Goal: Information Seeking & Learning: Learn about a topic

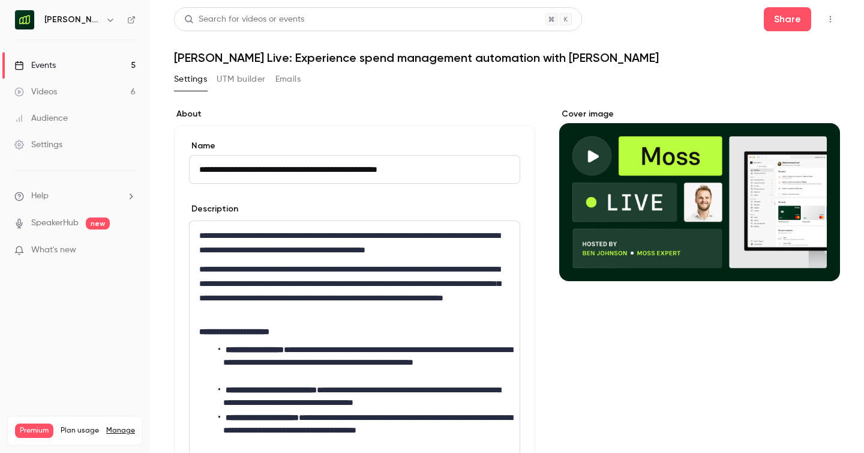
scroll to position [74, 0]
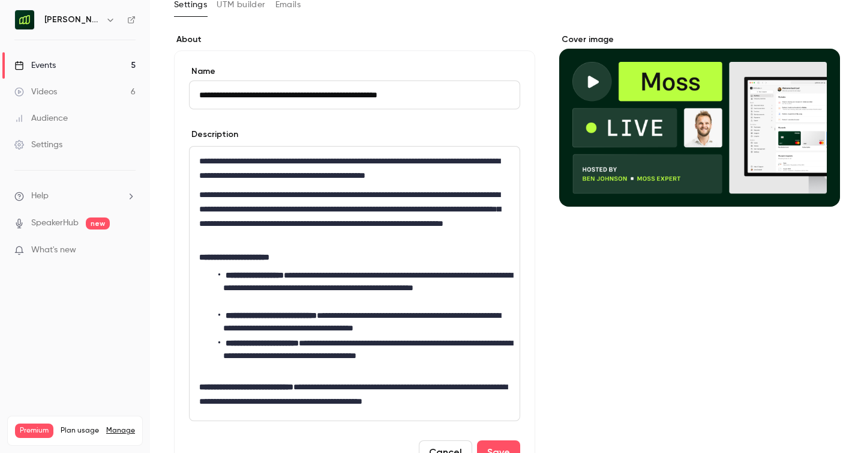
click at [44, 61] on div "Events" at bounding box center [34, 65] width 41 height 12
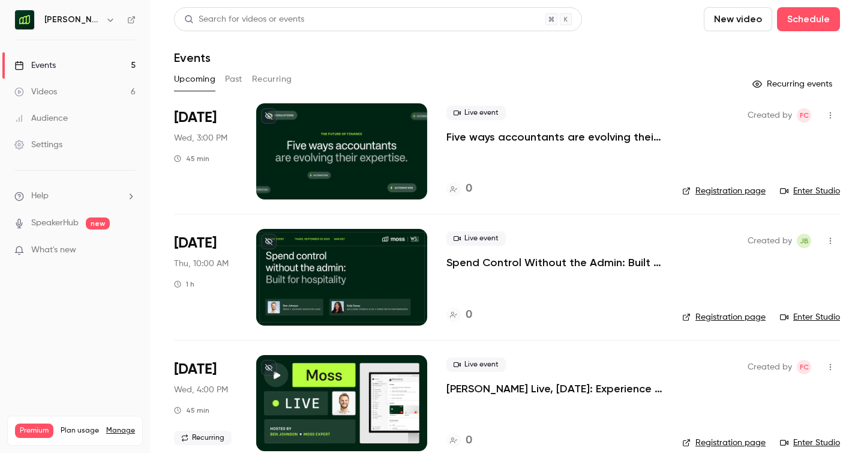
click at [232, 77] on button "Past" at bounding box center [233, 79] width 17 height 19
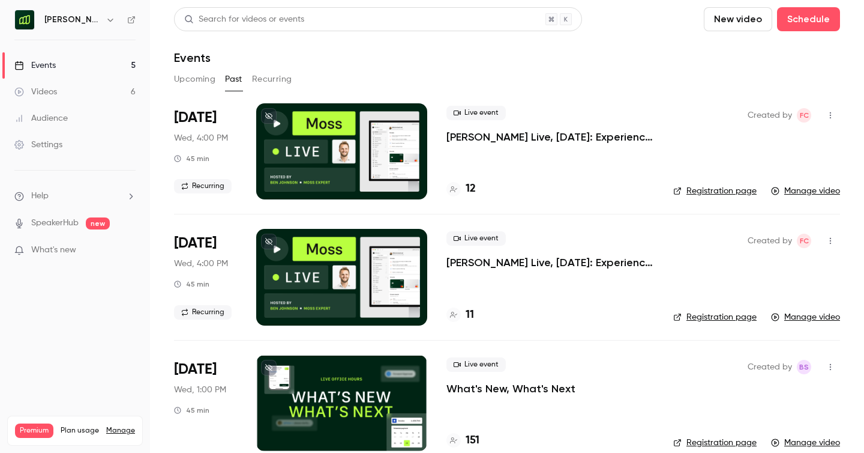
click at [474, 187] on h4 "12" at bounding box center [471, 189] width 10 height 16
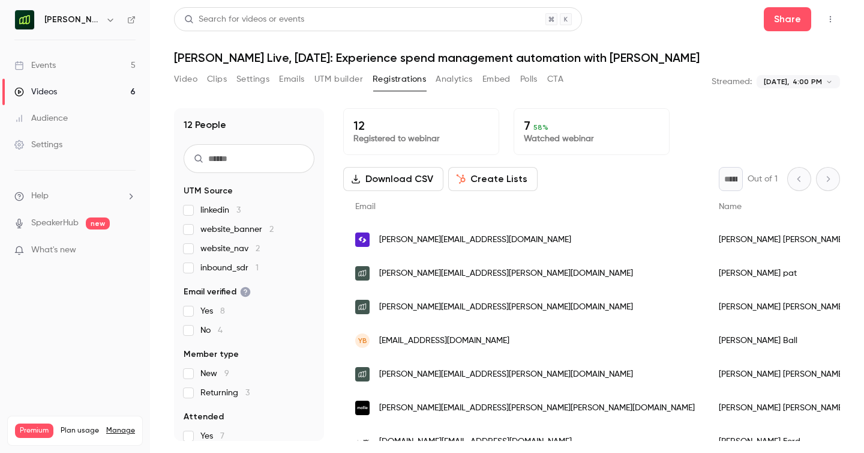
click at [502, 244] on span "[PERSON_NAME][EMAIL_ADDRESS][DOMAIN_NAME]" at bounding box center [475, 239] width 192 height 13
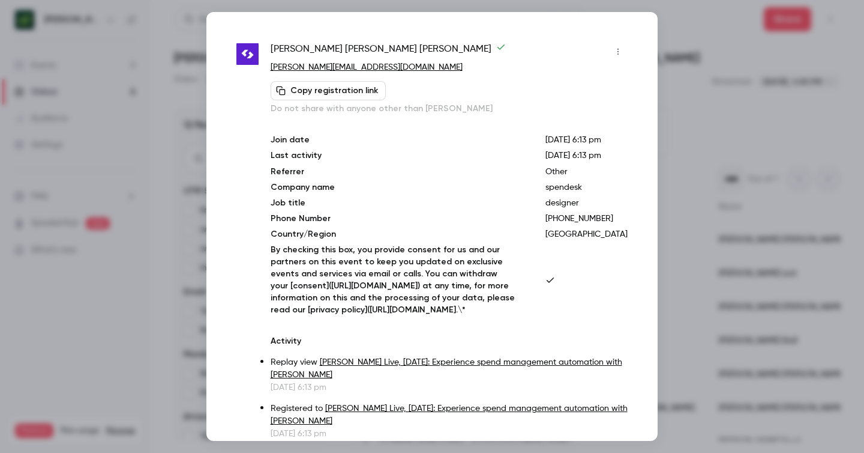
click at [722, 45] on div at bounding box center [432, 226] width 864 height 453
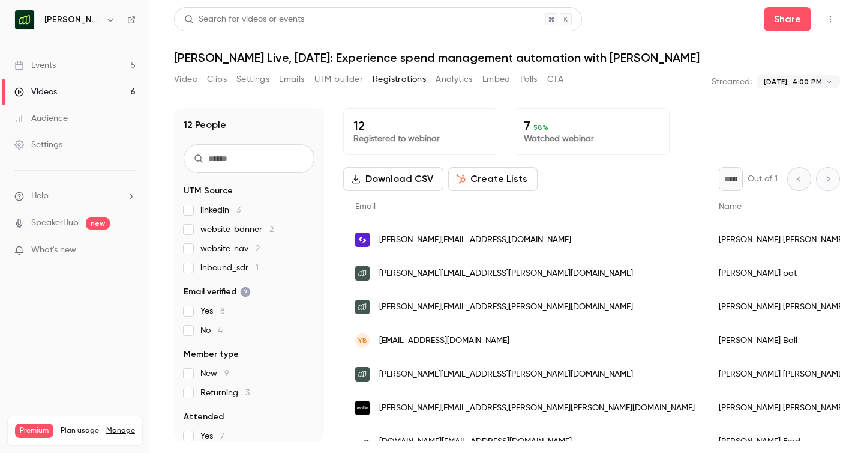
click at [194, 232] on label "website_banner 2" at bounding box center [249, 229] width 131 height 12
click at [191, 255] on div "linkedin 3 website_banner 2 website_nav 2 inbound_sdr 1" at bounding box center [249, 239] width 131 height 70
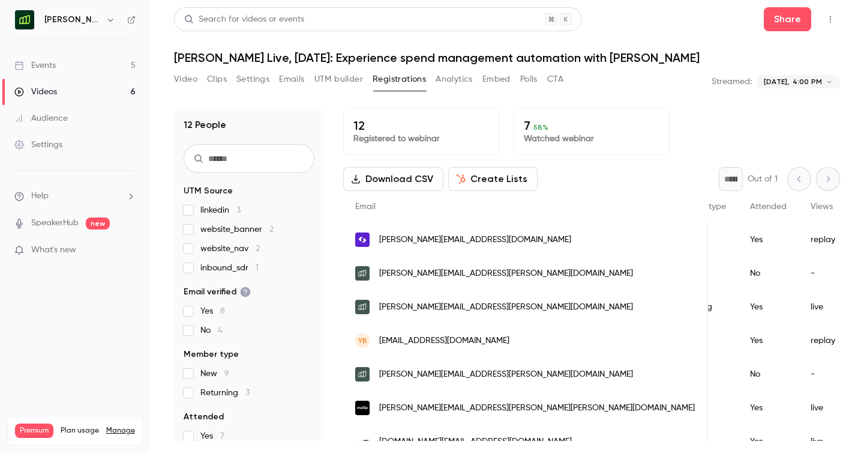
scroll to position [0, 324]
click at [502, 247] on div "[PERSON_NAME][EMAIL_ADDRESS][DOMAIN_NAME]" at bounding box center [525, 240] width 365 height 34
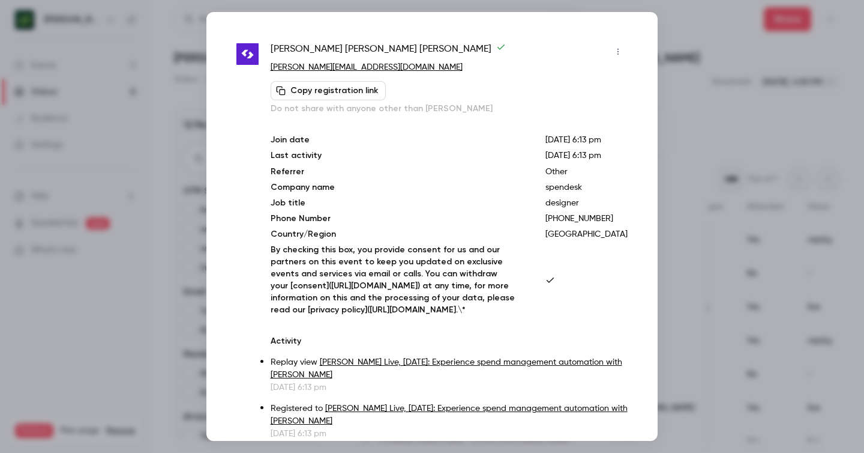
scroll to position [23, 0]
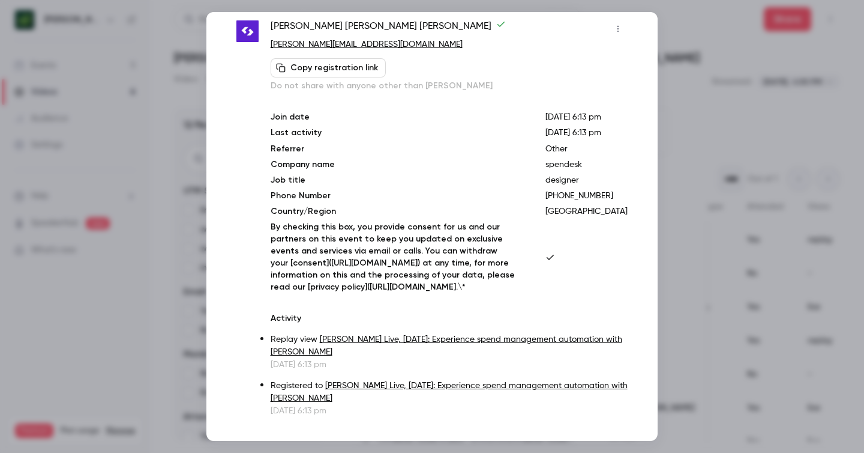
click at [623, 29] on icon "button" at bounding box center [618, 29] width 10 height 8
click at [597, 26] on div at bounding box center [432, 226] width 864 height 453
click at [676, 149] on div at bounding box center [432, 226] width 864 height 453
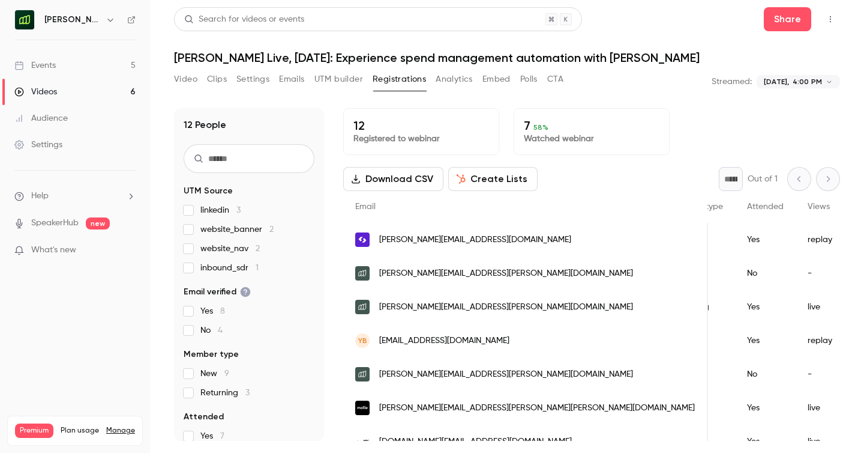
click at [74, 67] on link "Events 5" at bounding box center [75, 65] width 150 height 26
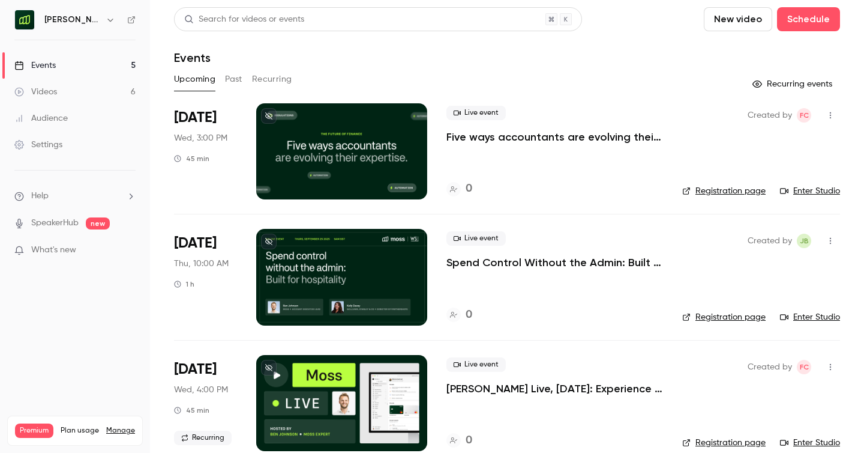
click at [78, 20] on div "[PERSON_NAME] UK" at bounding box center [80, 20] width 73 height 14
click at [106, 20] on icon "button" at bounding box center [111, 20] width 10 height 10
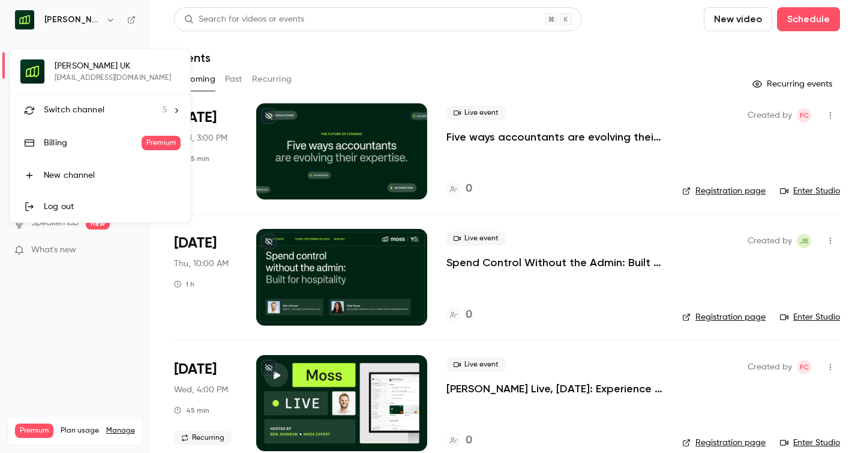
click at [83, 109] on span "Switch channel" at bounding box center [74, 110] width 61 height 13
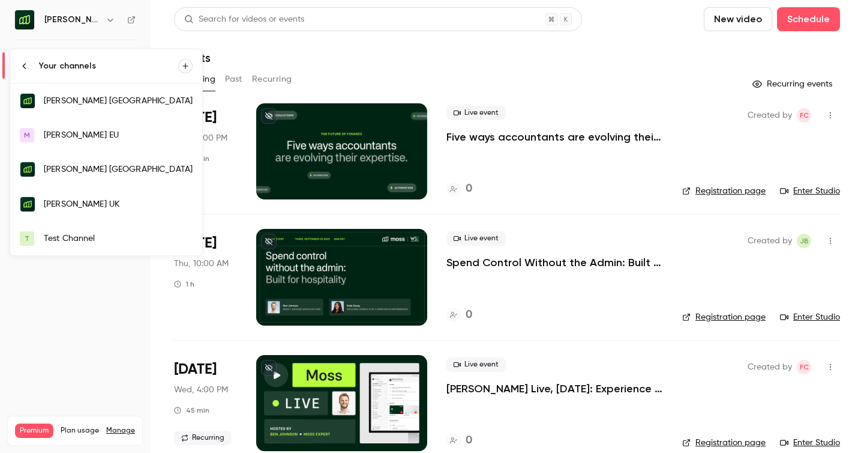
click at [83, 210] on link "[PERSON_NAME] UK" at bounding box center [106, 204] width 192 height 35
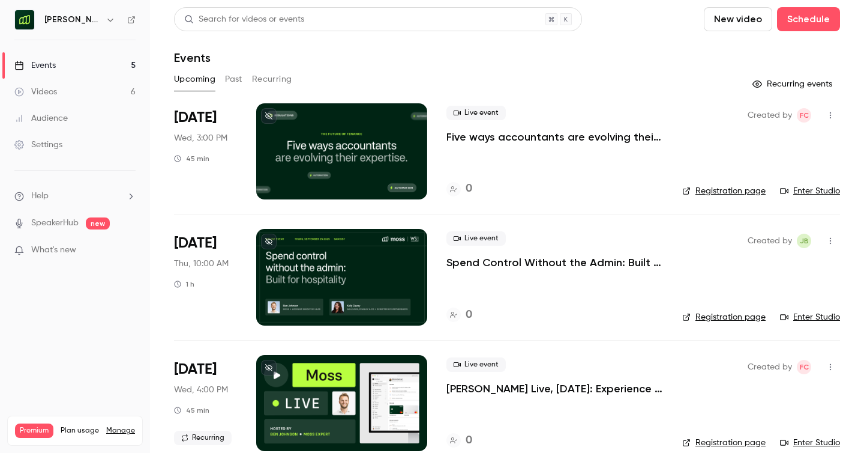
click at [238, 78] on button "Past" at bounding box center [233, 79] width 17 height 19
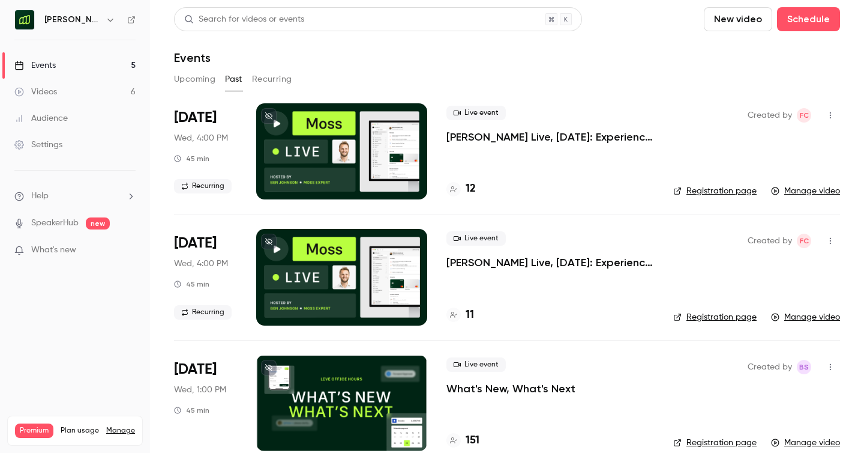
click at [470, 315] on h4 "11" at bounding box center [470, 315] width 8 height 16
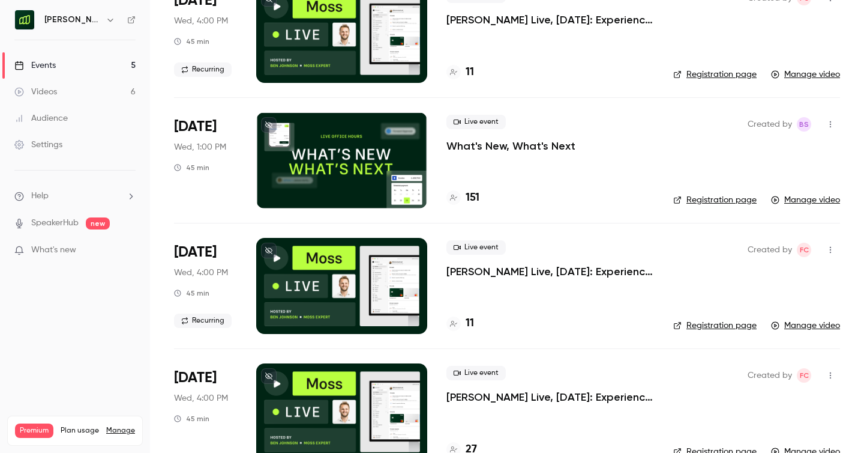
scroll to position [295, 0]
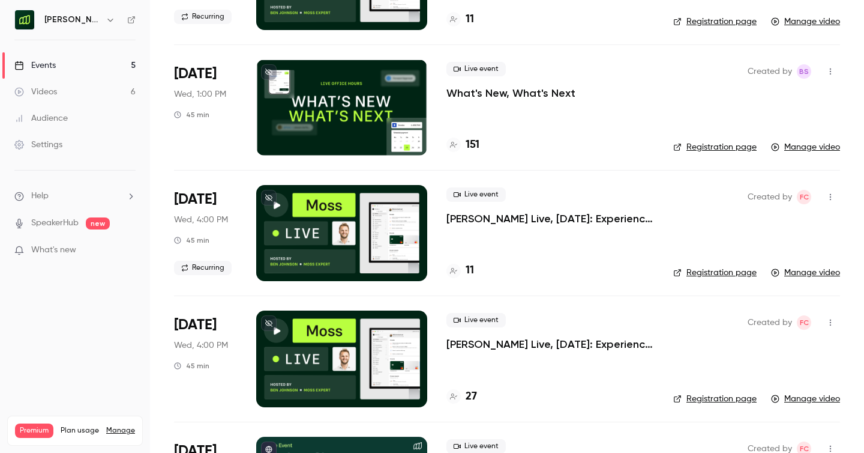
click at [475, 148] on h4 "151" at bounding box center [473, 145] width 14 height 16
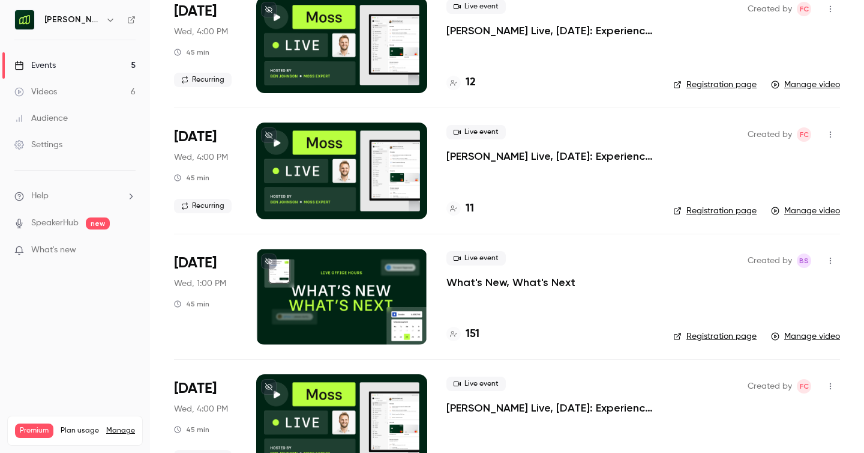
scroll to position [104, 0]
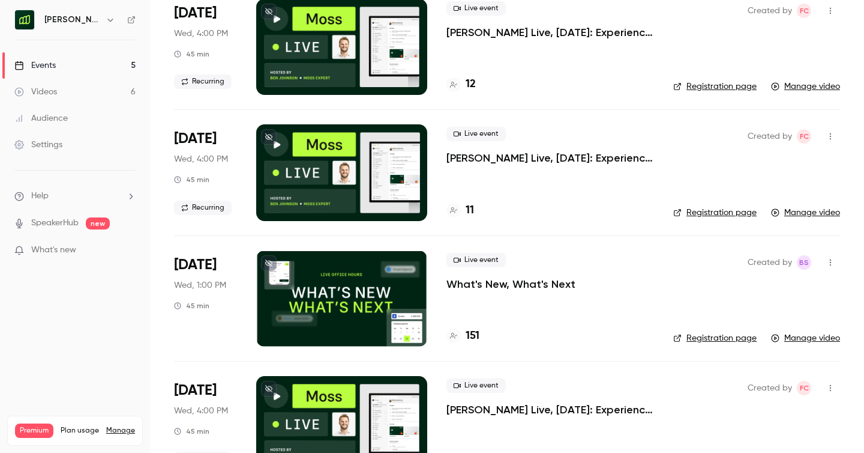
click at [529, 286] on p "What's New, What's Next" at bounding box center [511, 284] width 129 height 14
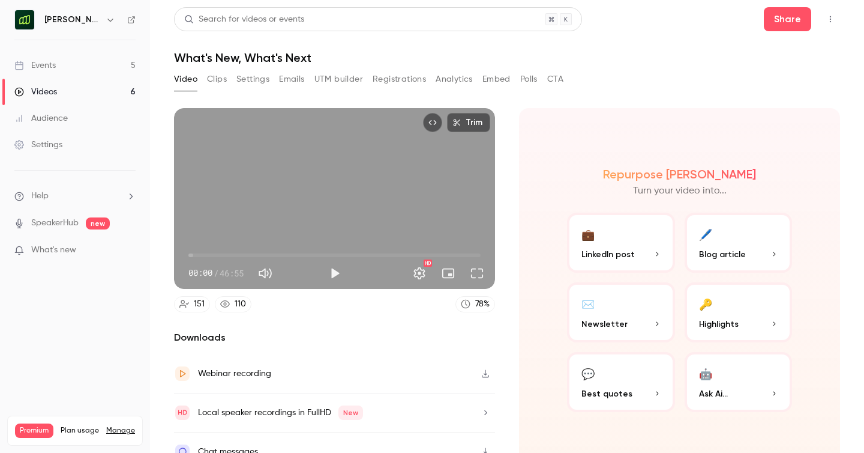
scroll to position [18, 0]
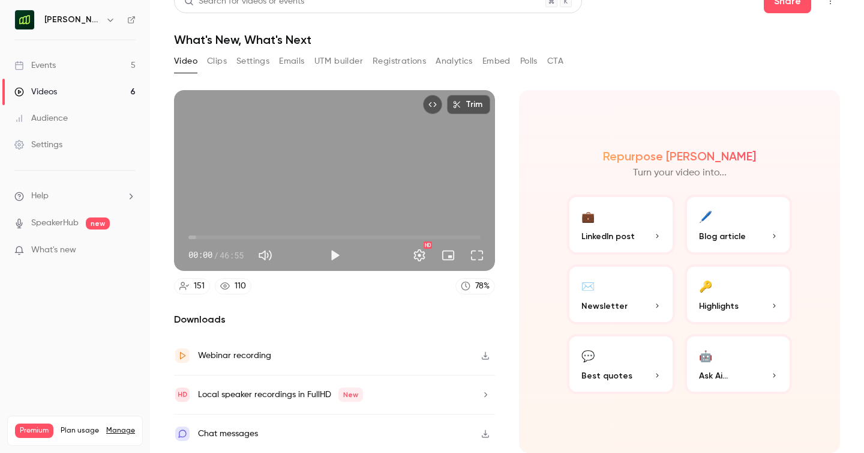
click at [55, 67] on div "Events" at bounding box center [34, 65] width 41 height 12
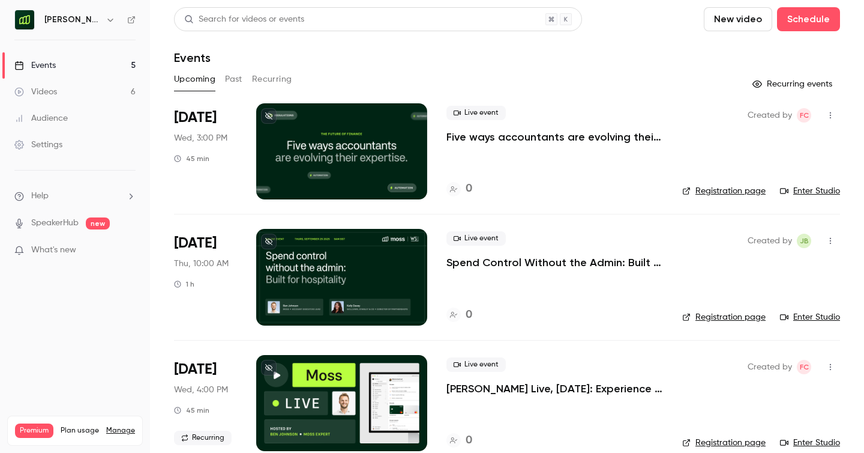
click at [59, 60] on link "Events 5" at bounding box center [75, 65] width 150 height 26
click at [64, 115] on div "Audience" at bounding box center [40, 118] width 53 height 12
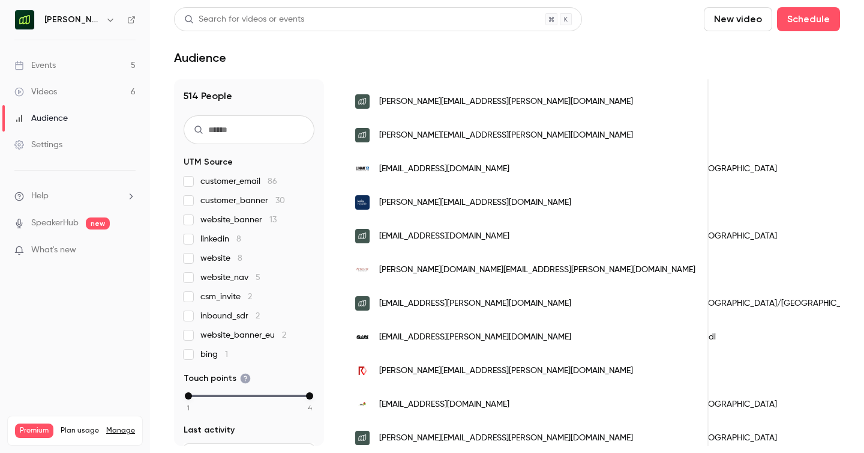
scroll to position [0, 921]
click at [55, 68] on div "Events" at bounding box center [34, 65] width 41 height 12
